Goal: Task Accomplishment & Management: Manage account settings

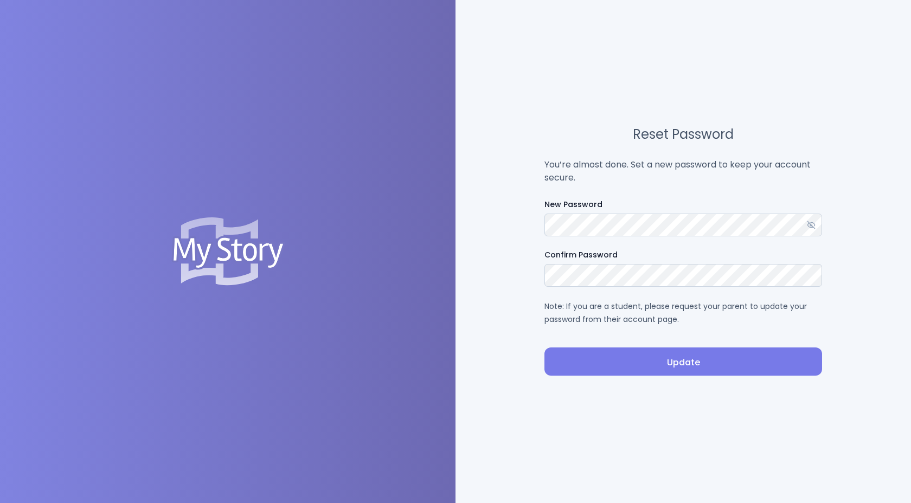
click at [639, 362] on span "Update" at bounding box center [683, 362] width 260 height 13
click at [683, 363] on span "Update" at bounding box center [683, 362] width 260 height 13
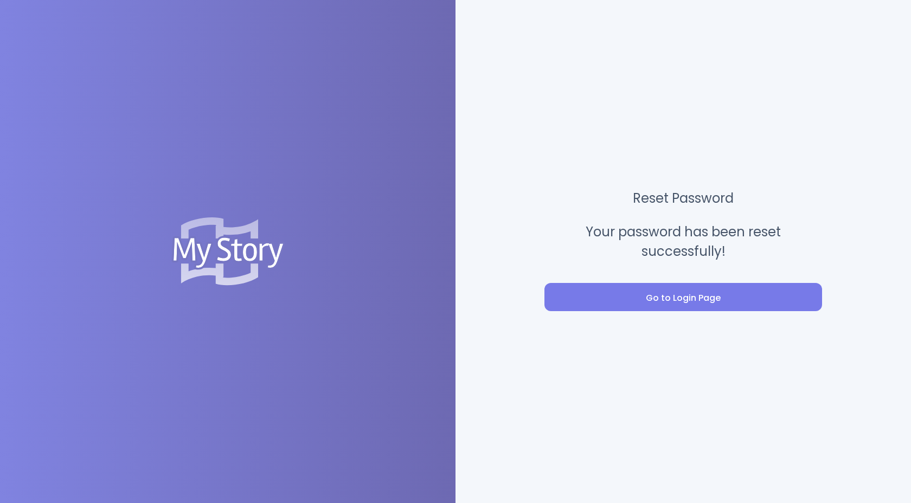
click at [644, 311] on div "Reset Password Your password has been reset successfully! Go to Login Page" at bounding box center [684, 251] width 456 height 503
click at [643, 304] on span "Go to Login Page" at bounding box center [683, 298] width 260 height 13
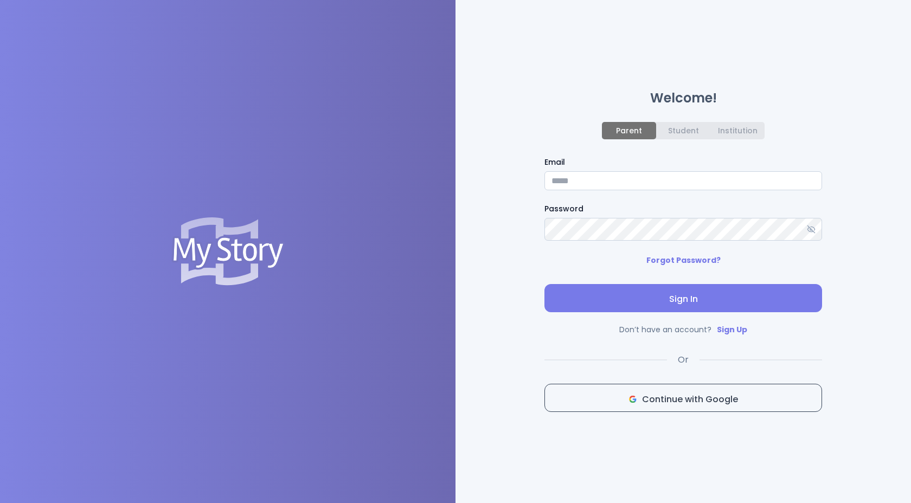
click at [613, 190] on input "Email" at bounding box center [683, 180] width 278 height 19
click at [614, 181] on input "Email" at bounding box center [683, 180] width 278 height 19
type input "**********"
click at [672, 300] on span "Sign In" at bounding box center [683, 299] width 260 height 13
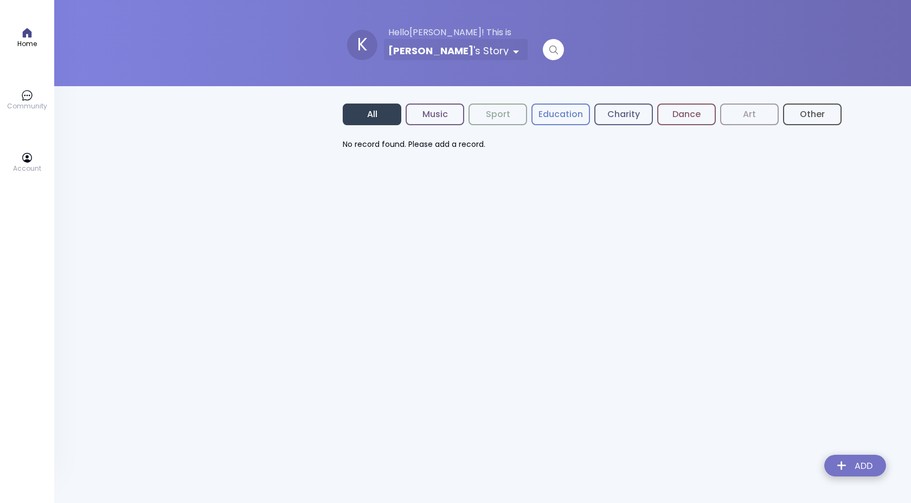
click at [862, 469] on img at bounding box center [855, 468] width 79 height 39
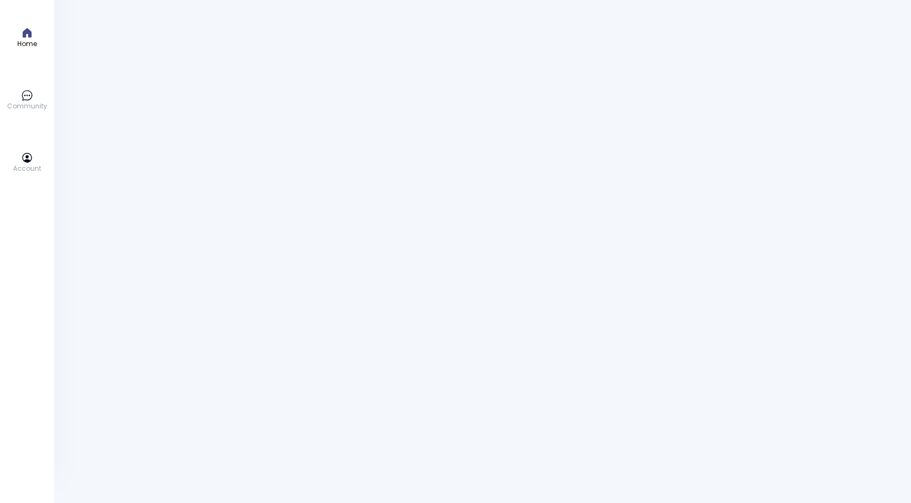
click at [28, 95] on icon at bounding box center [27, 95] width 12 height 12
